Goal: Entertainment & Leisure: Consume media (video, audio)

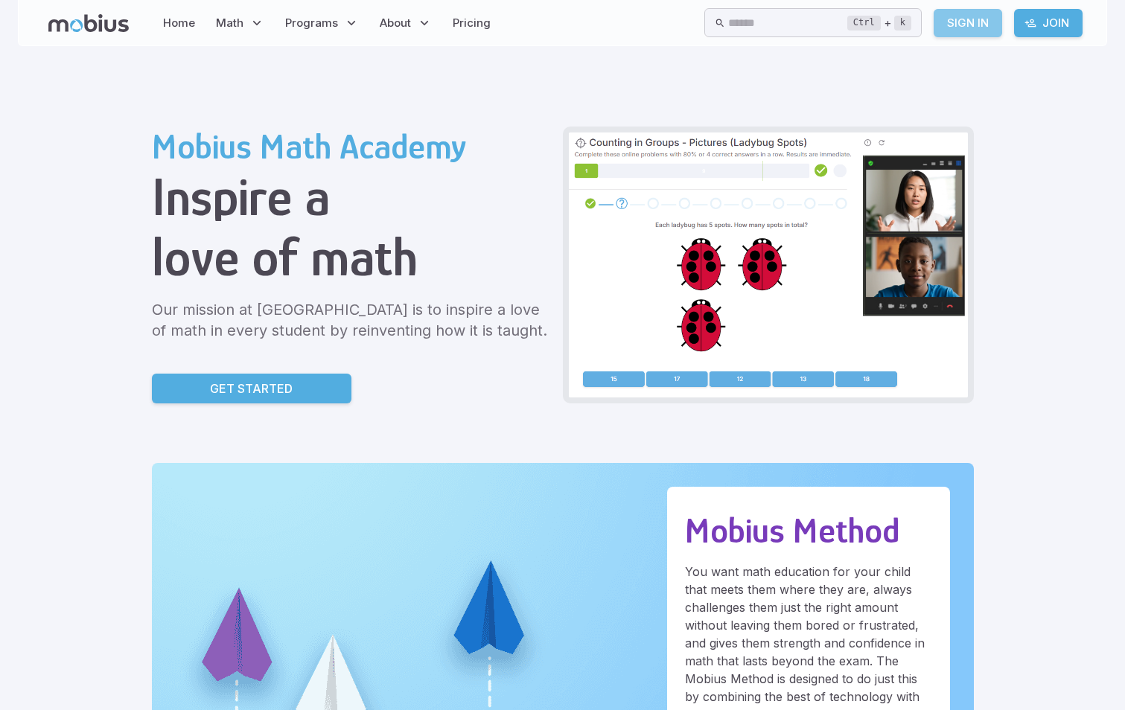
click at [985, 25] on link "Sign In" at bounding box center [967, 23] width 68 height 28
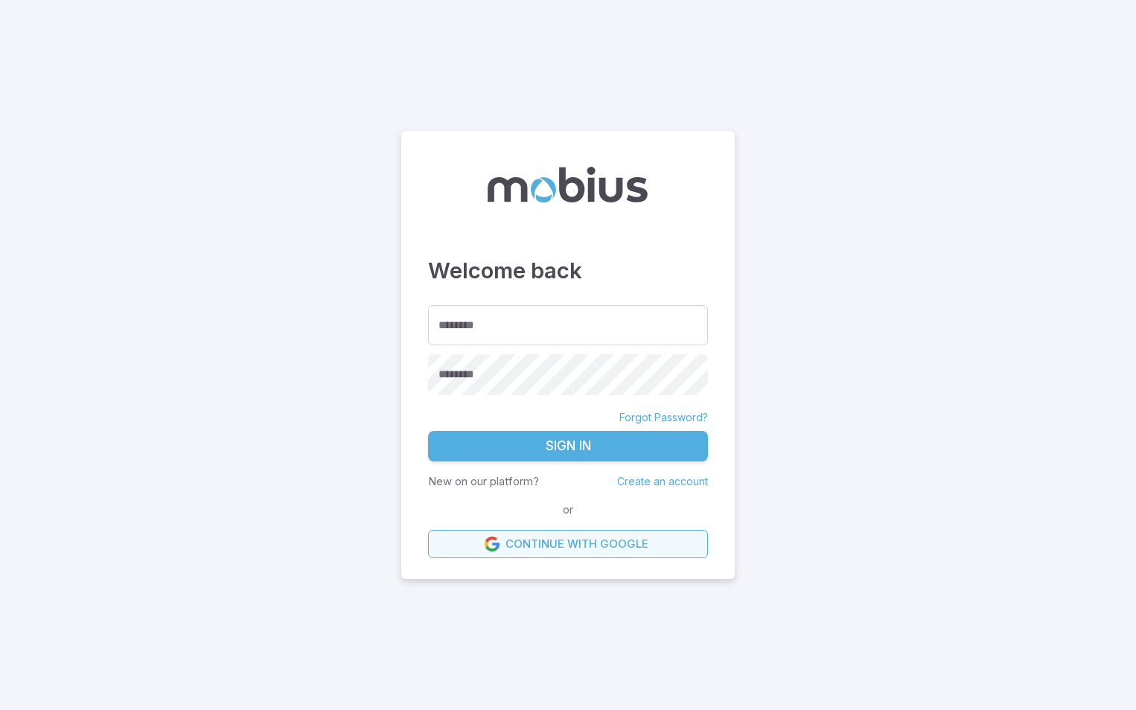
click at [454, 541] on link "Continue with Google" at bounding box center [568, 544] width 280 height 28
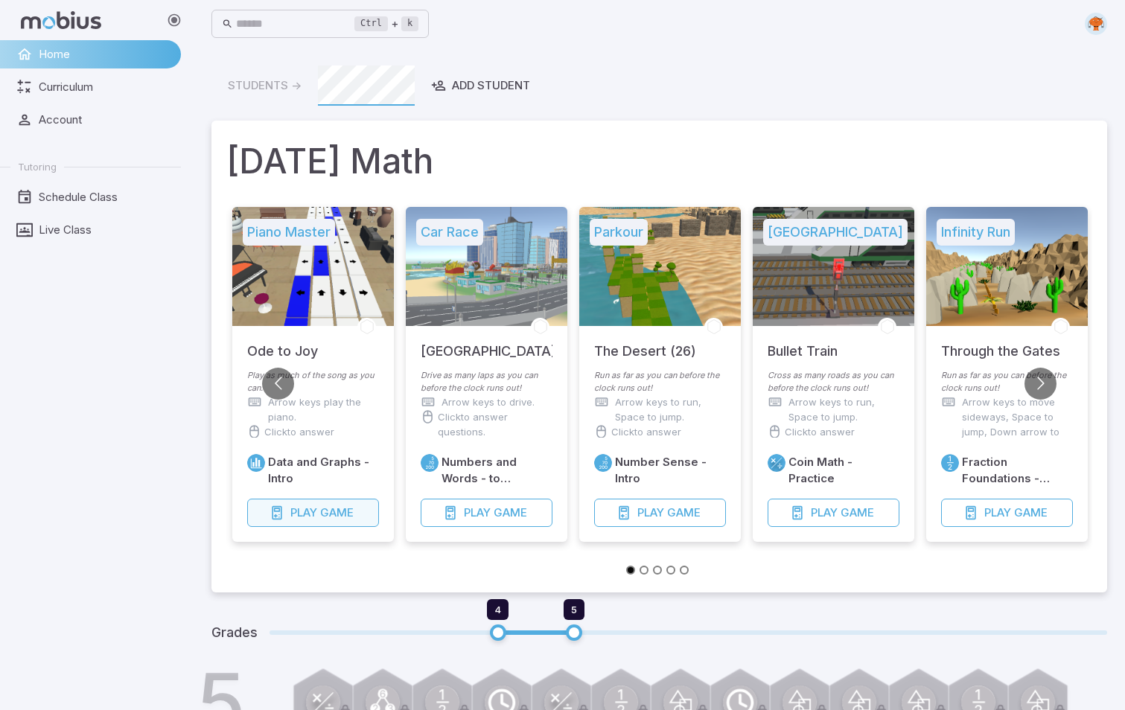
click at [330, 508] on span "Game" at bounding box center [336, 513] width 33 height 16
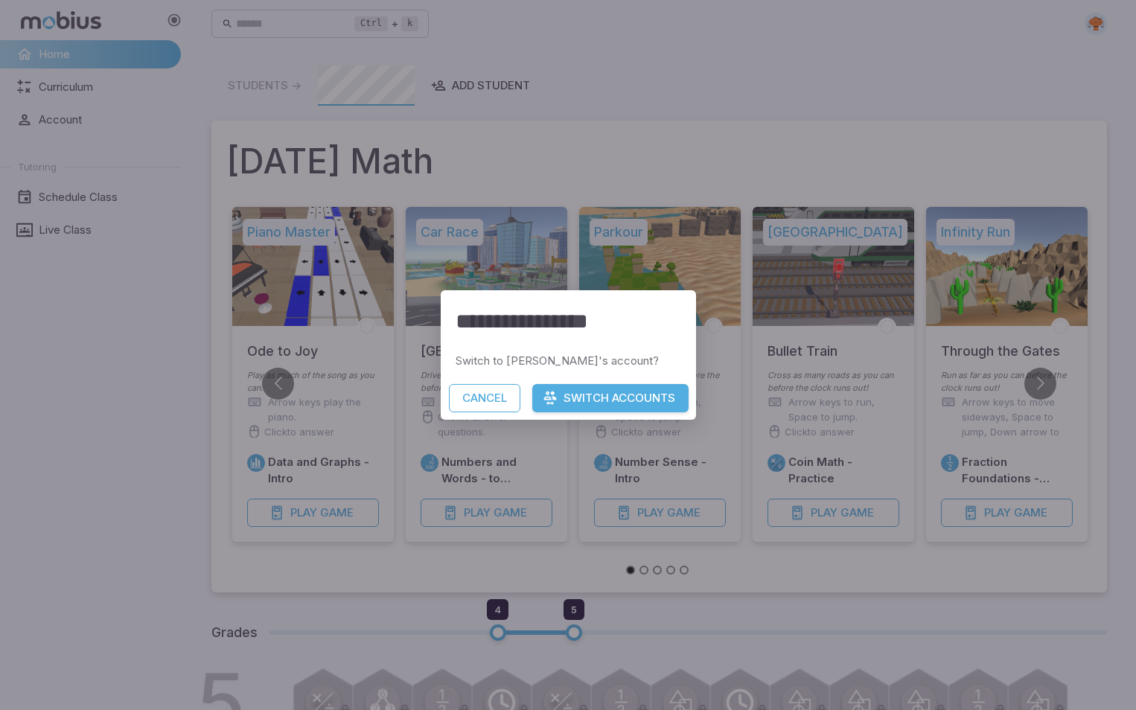
click at [574, 388] on button "Switch Accounts" at bounding box center [610, 398] width 156 height 28
